Goal: Obtain resource: Obtain resource

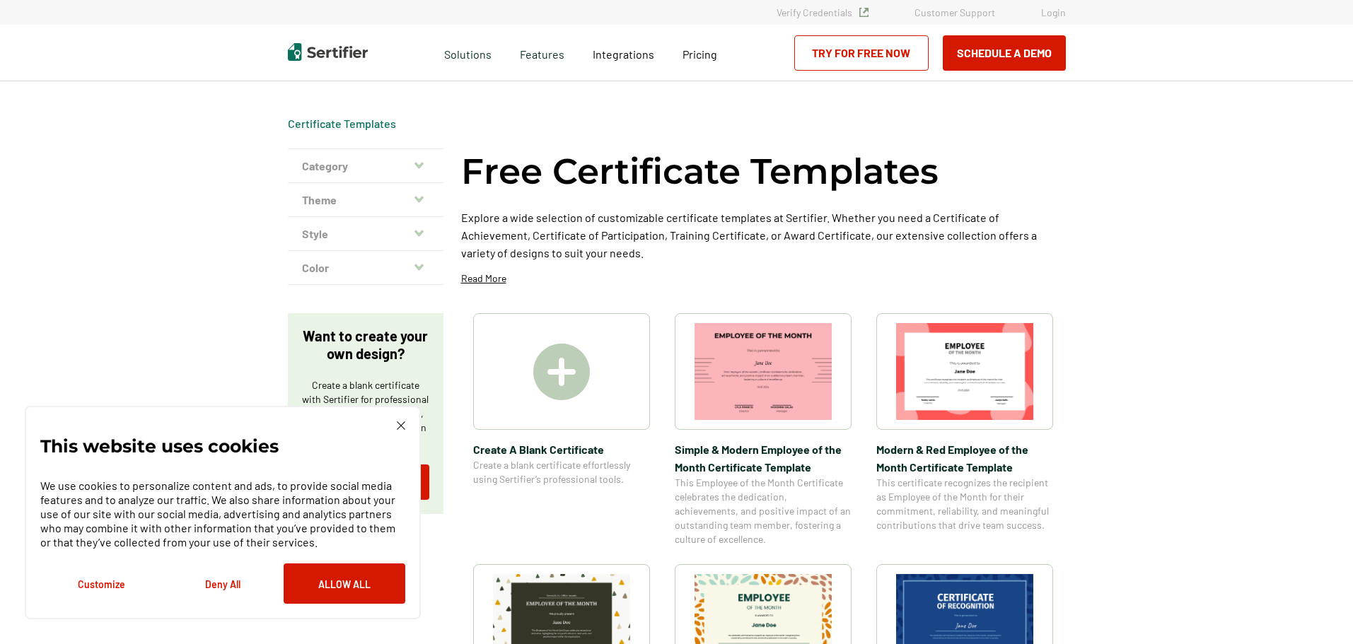
click at [399, 426] on img at bounding box center [401, 425] width 8 height 8
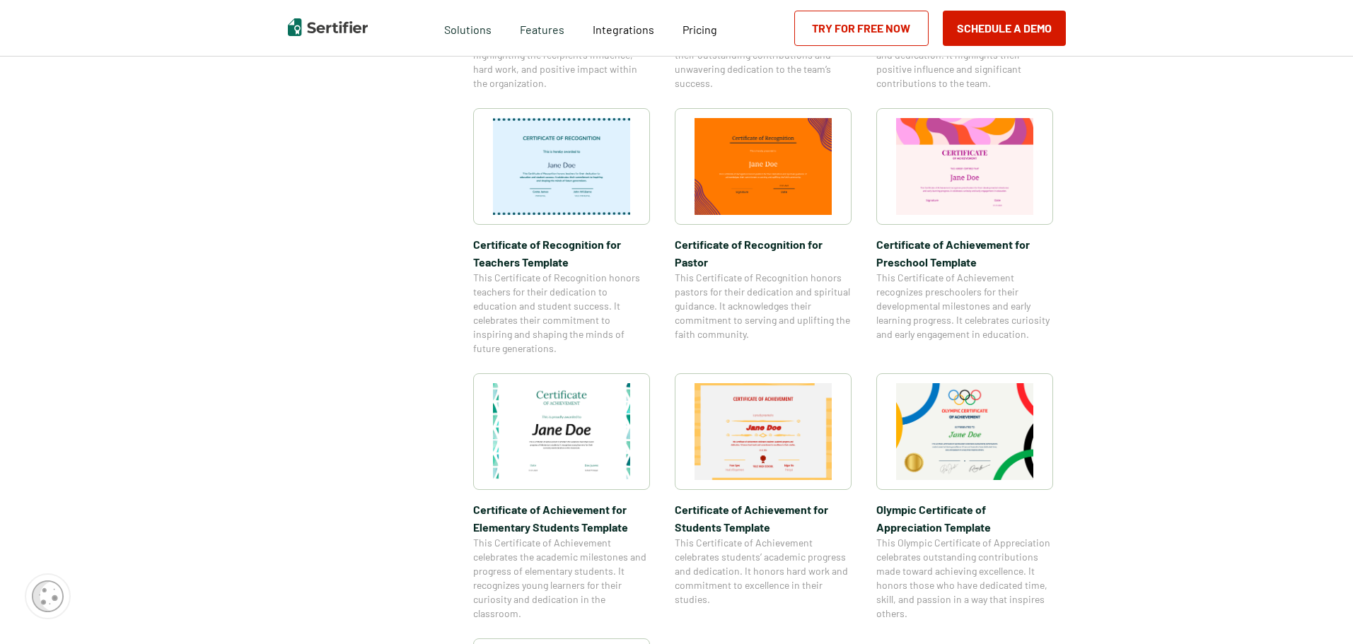
scroll to position [990, 0]
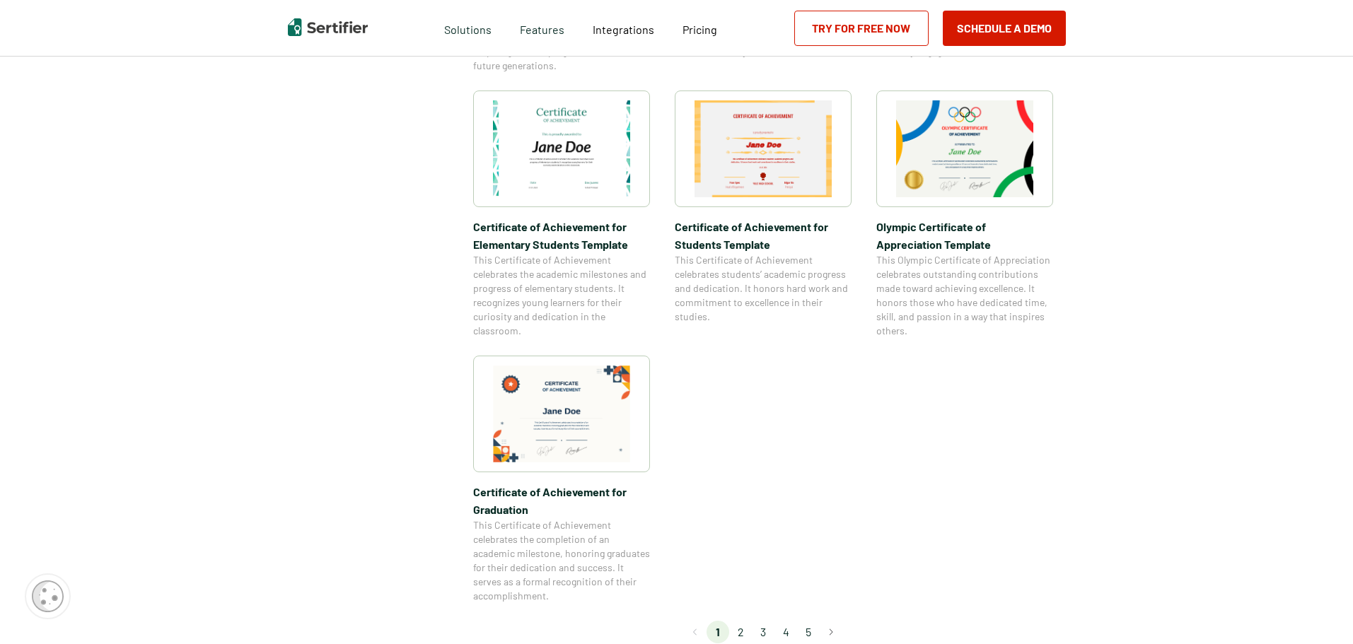
click at [569, 177] on img at bounding box center [561, 148] width 137 height 97
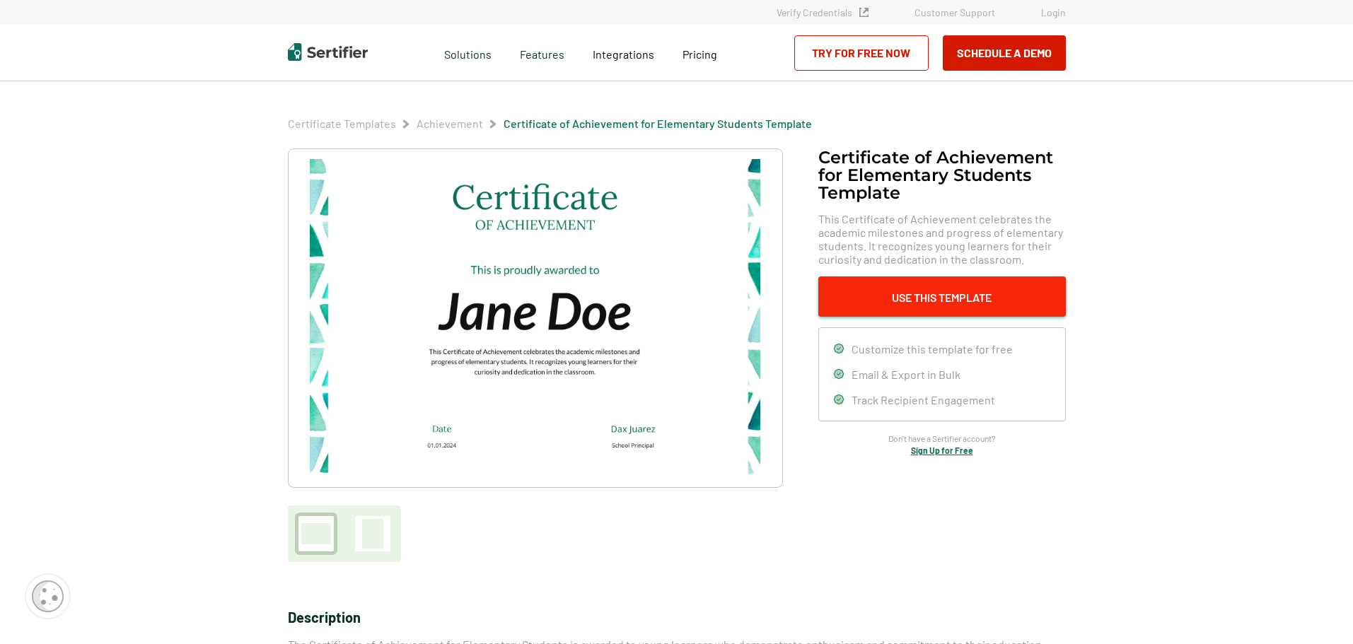
click at [913, 311] on button "Use This Template" at bounding box center [942, 296] width 248 height 40
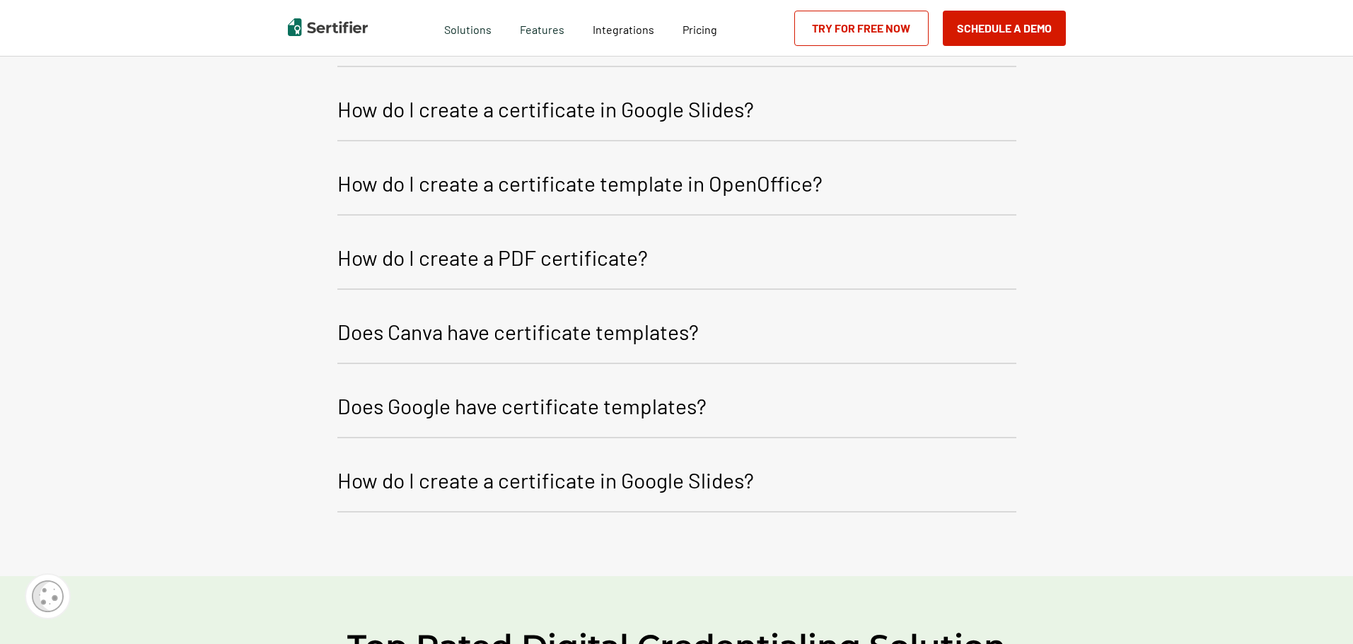
scroll to position [2015, 0]
